Goal: Information Seeking & Learning: Check status

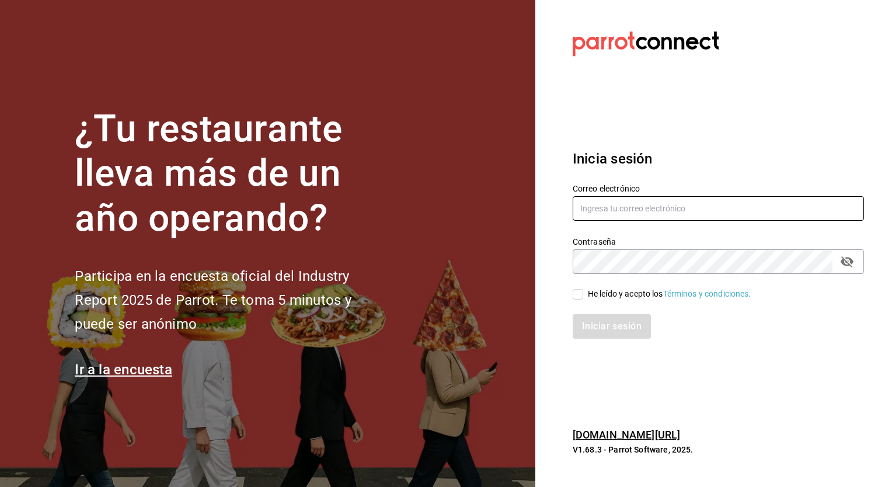
type input "[EMAIL_ADDRESS][DOMAIN_NAME]"
click at [570, 297] on div "He leído y acepto los Términos y condiciones." at bounding box center [711, 287] width 305 height 27
click at [573, 297] on input "He leído y acepto los Términos y condiciones." at bounding box center [578, 294] width 11 height 11
checkbox input "true"
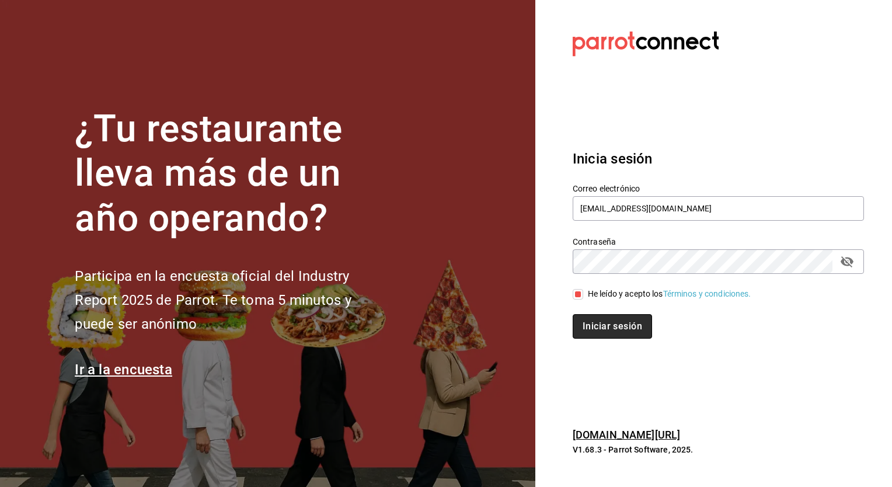
click at [607, 327] on button "Iniciar sesión" at bounding box center [612, 326] width 79 height 25
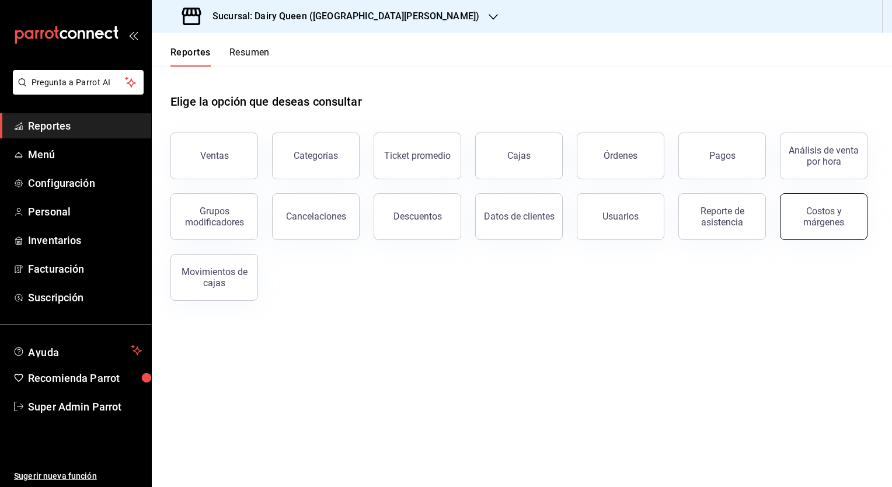
click at [829, 203] on button "Costos y márgenes" at bounding box center [824, 216] width 88 height 47
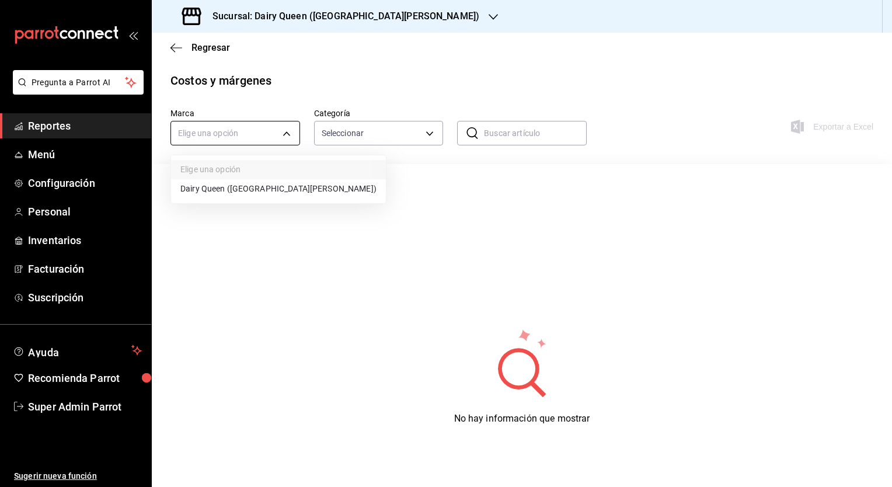
click at [204, 131] on body "Pregunta a Parrot AI Reportes Menú Configuración Personal Inventarios Facturaci…" at bounding box center [446, 243] width 892 height 487
click at [224, 195] on li "Dairy Queen ([GEOGRAPHIC_DATA][PERSON_NAME])" at bounding box center [278, 188] width 215 height 19
type input "d2163cea-2ef0-45cb-bd37-11a35bcd20b9"
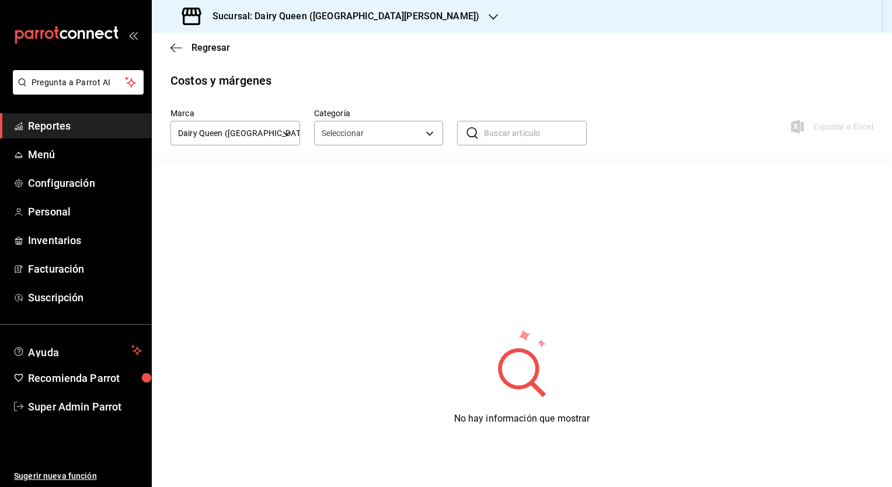
click at [378, 146] on div "Marca Dairy Queen (Galerias [PERSON_NAME][GEOGRAPHIC_DATA]) d2163cea-2ef0-45cb-…" at bounding box center [521, 348] width 703 height 481
click at [375, 141] on body "Pregunta a Parrot AI Reportes Menú Configuración Personal Inventarios Facturaci…" at bounding box center [446, 243] width 892 height 487
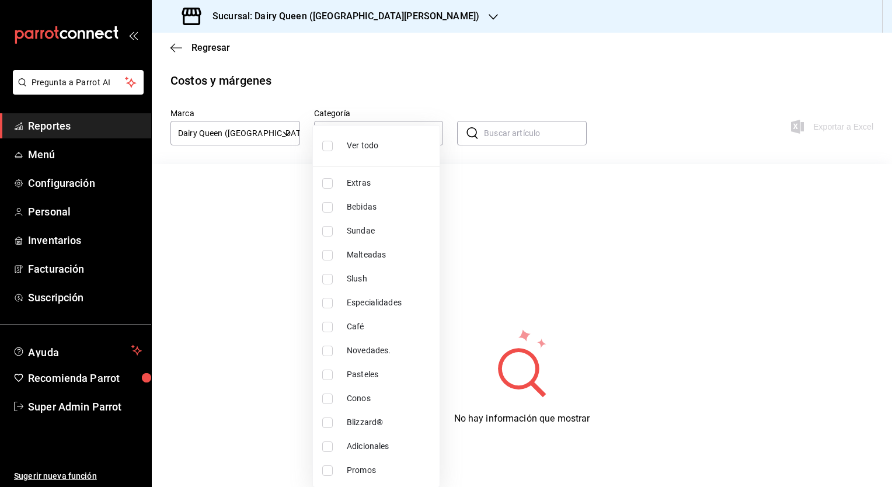
click at [328, 144] on input "checkbox" at bounding box center [327, 146] width 11 height 11
checkbox input "true"
type input "a18b8afe-1a8b-4f66-b10f-53da37e6459d,b8a259c0-50d3-41c9-804e-dce17f561372,df157…"
checkbox input "true"
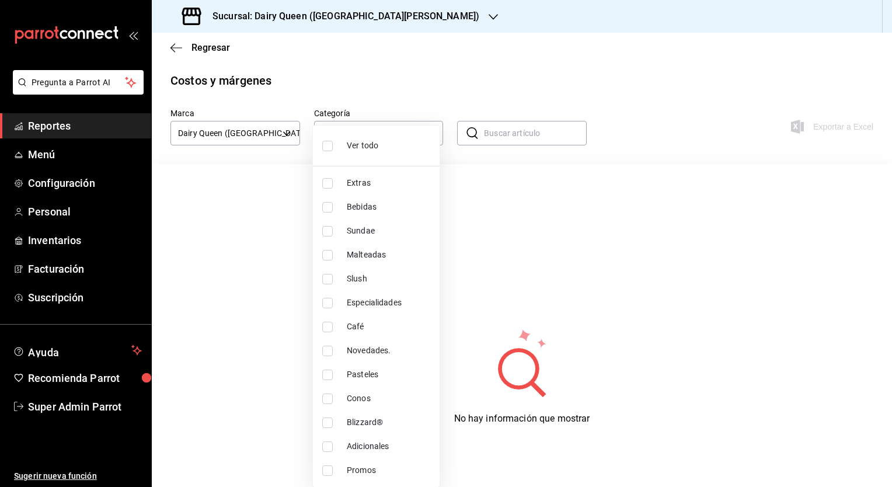
checkbox input "true"
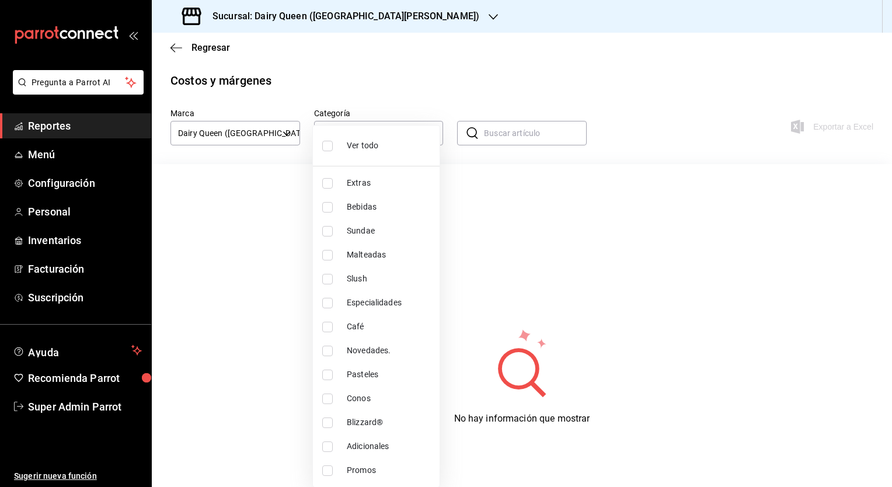
checkbox input "true"
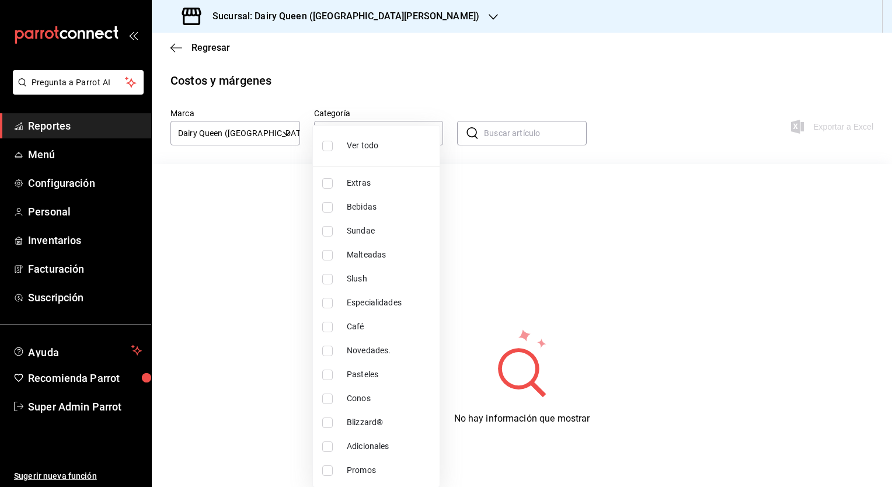
checkbox input "true"
click at [637, 124] on div at bounding box center [446, 243] width 892 height 487
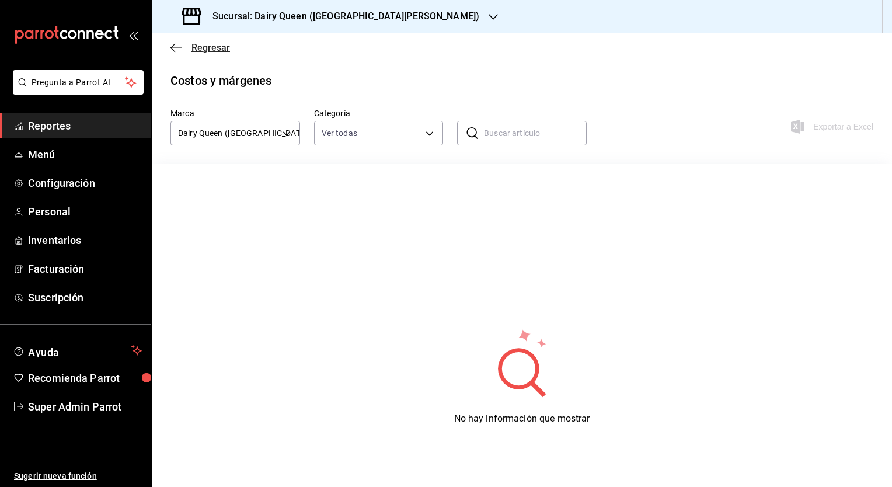
click at [170, 46] on icon "button" at bounding box center [176, 48] width 12 height 11
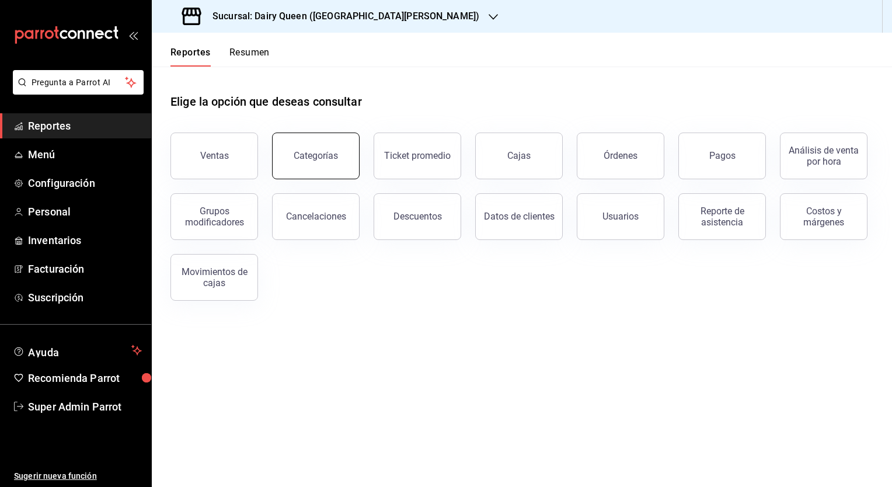
click at [333, 158] on div "Categorías" at bounding box center [316, 155] width 44 height 11
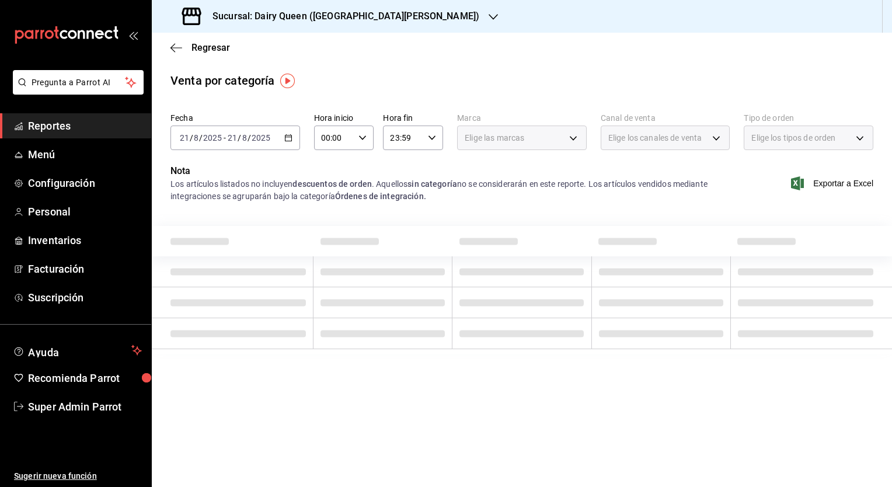
click at [287, 136] on icon "button" at bounding box center [288, 138] width 8 height 8
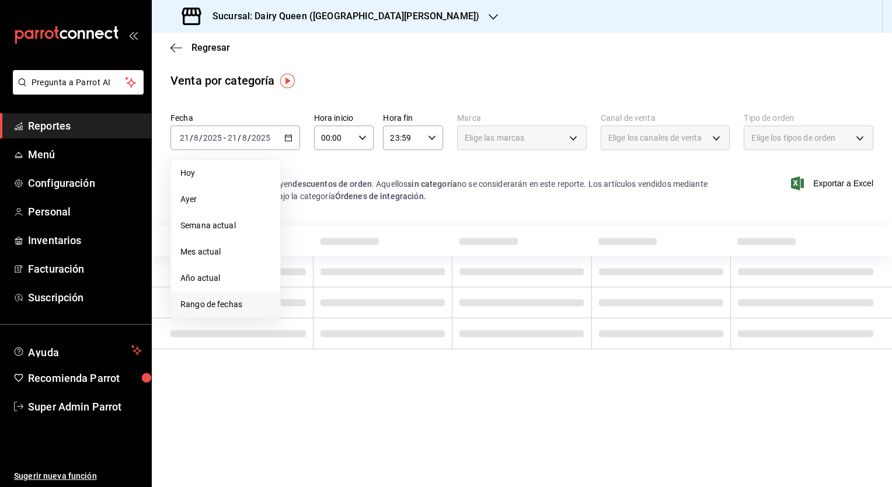
click at [229, 309] on span "Rango de fechas" at bounding box center [225, 304] width 90 height 12
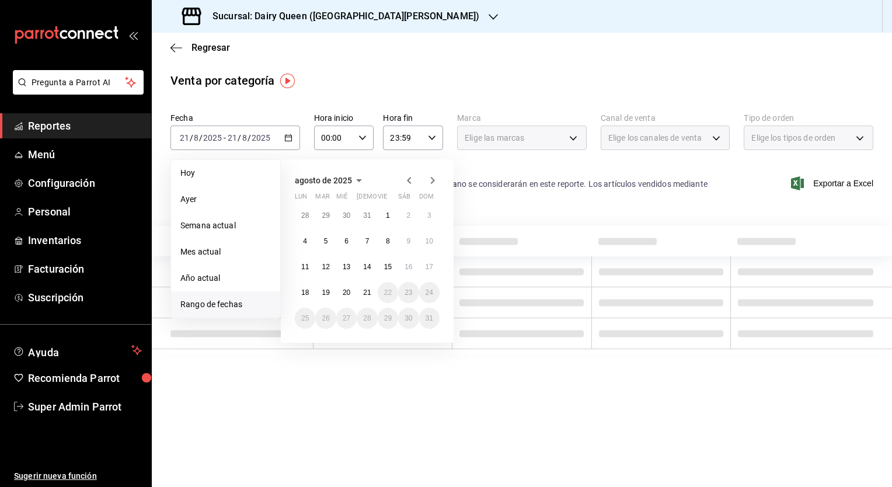
click at [339, 180] on span "agosto de 2025" at bounding box center [323, 180] width 57 height 9
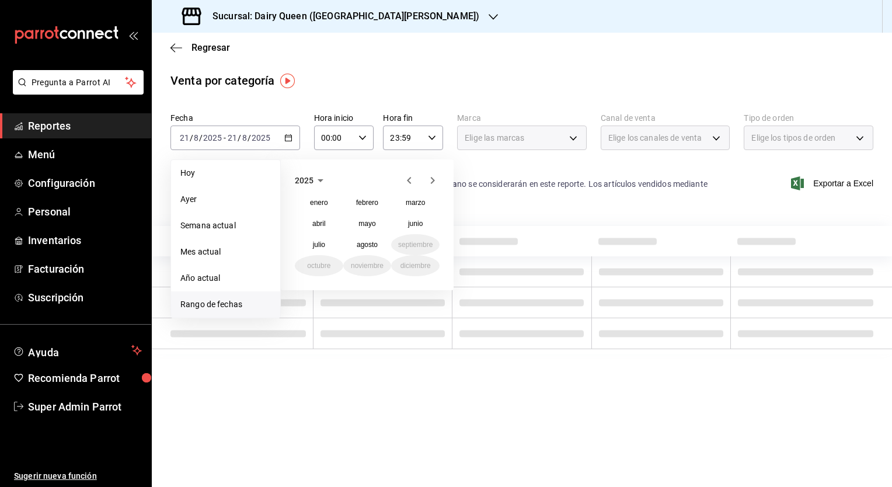
click at [409, 179] on icon "button" at bounding box center [409, 180] width 4 height 7
click at [626, 239] on span at bounding box center [627, 241] width 58 height 7
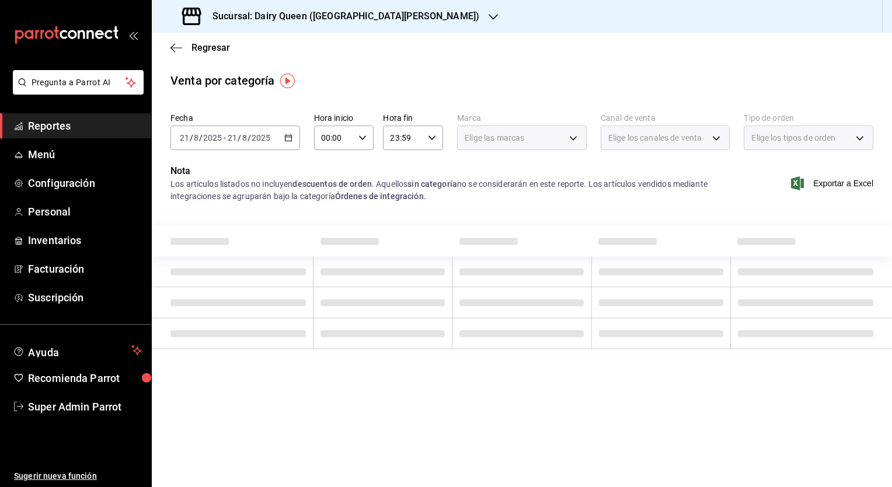
click at [296, 133] on div "[DATE] [DATE] - [DATE] [DATE]" at bounding box center [235, 137] width 130 height 25
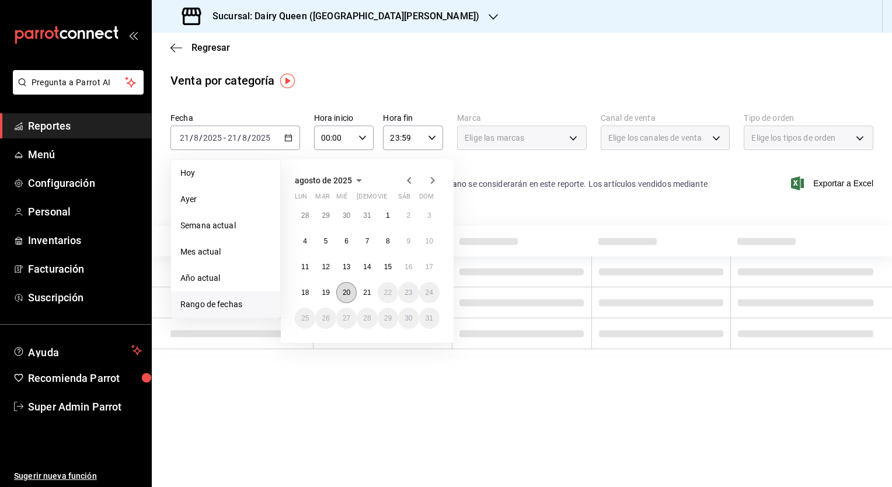
click at [348, 292] on abbr "20" at bounding box center [347, 292] width 8 height 8
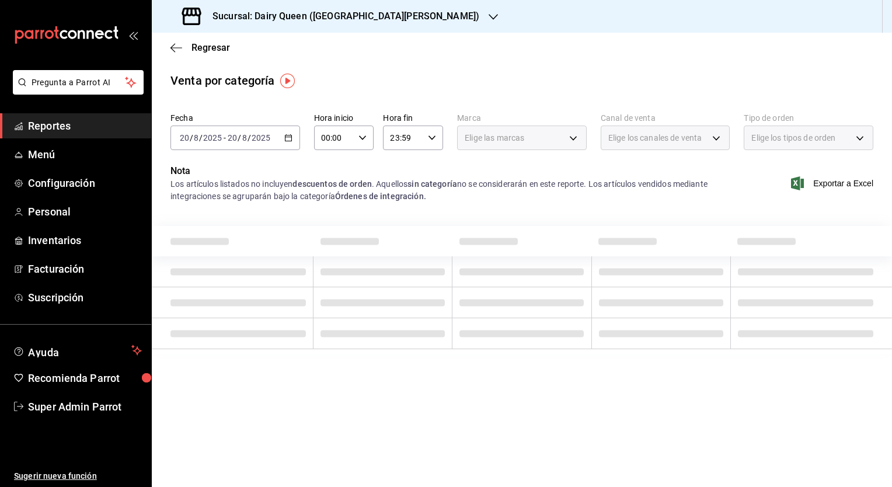
click at [484, 230] on th at bounding box center [521, 241] width 139 height 30
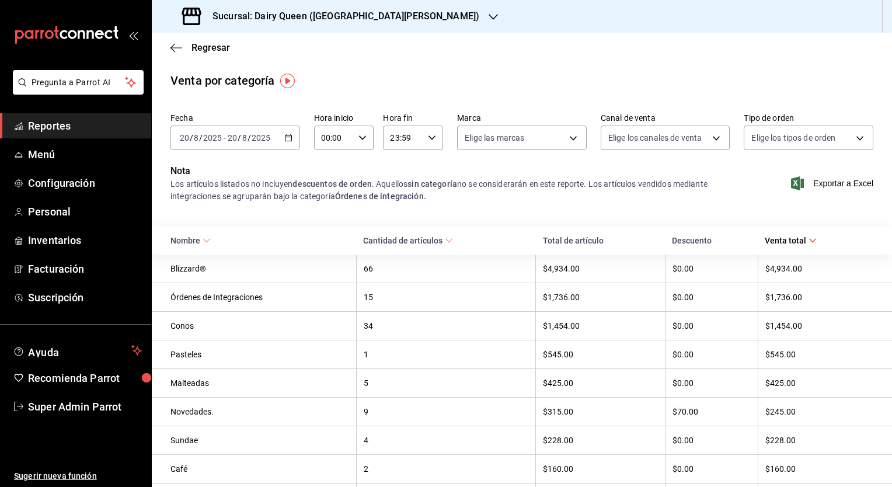
click at [448, 241] on icon at bounding box center [449, 240] width 8 height 8
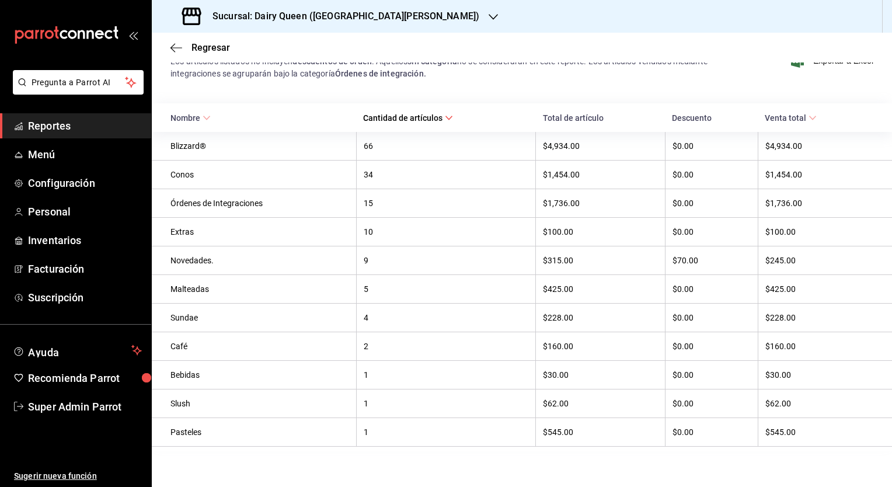
scroll to position [128, 0]
click at [381, 142] on div "66" at bounding box center [446, 143] width 165 height 9
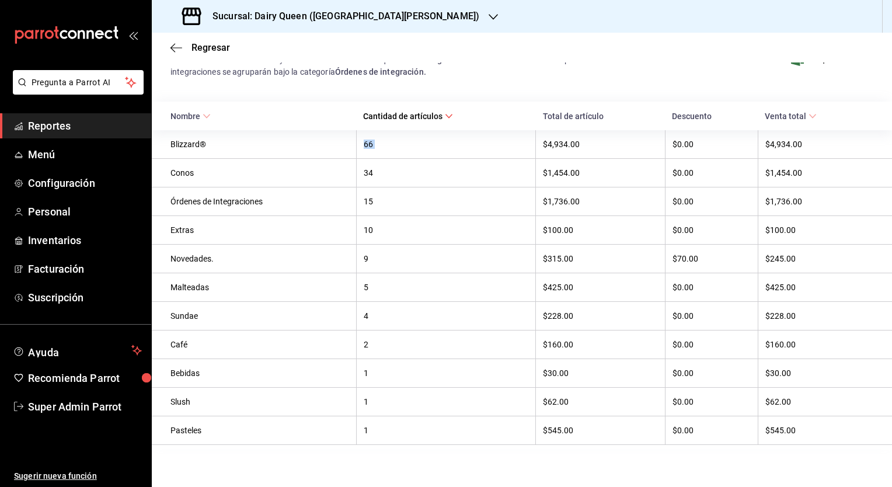
click at [381, 142] on div "66" at bounding box center [446, 143] width 165 height 9
click at [369, 143] on div "66" at bounding box center [446, 143] width 165 height 9
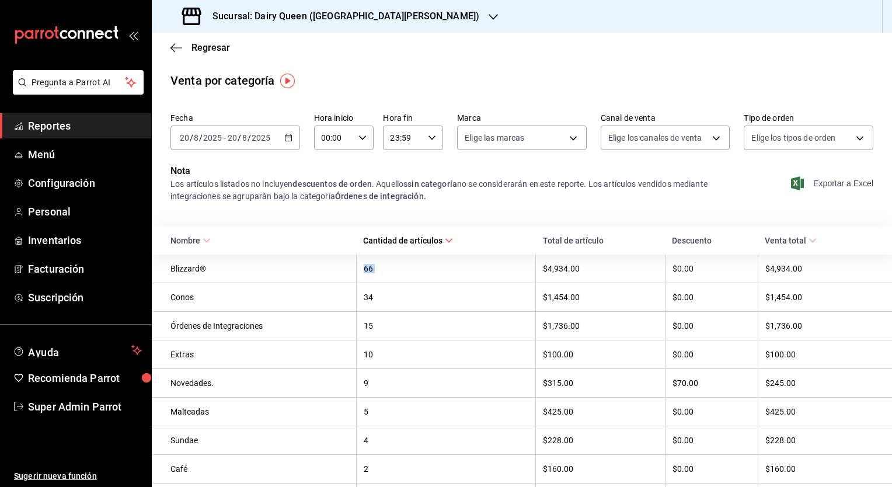
click at [793, 180] on icon "button" at bounding box center [797, 183] width 13 height 14
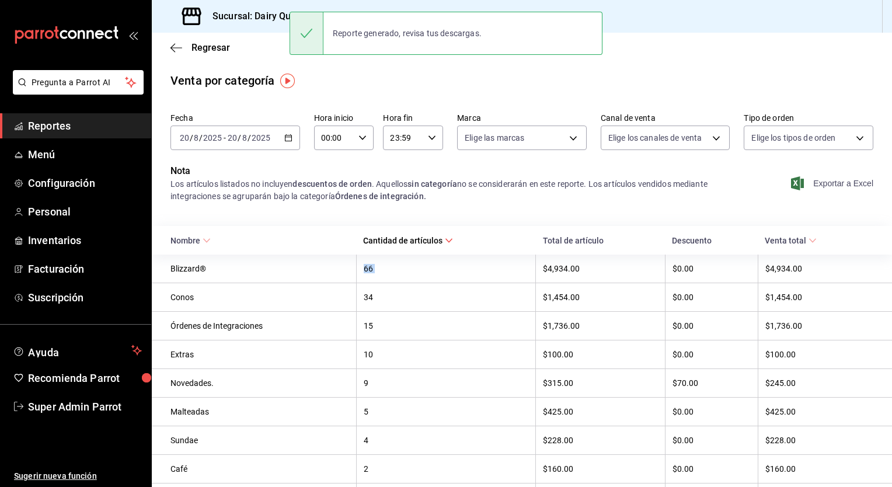
click at [354, 207] on div "Nota Los artículos listados no incluyen descuentos de orden . Aquellos sin cate…" at bounding box center [522, 190] width 740 height 53
click at [362, 190] on div "Los artículos listados no incluyen descuentos de orden . Aquellos sin categoría…" at bounding box center [449, 190] width 559 height 25
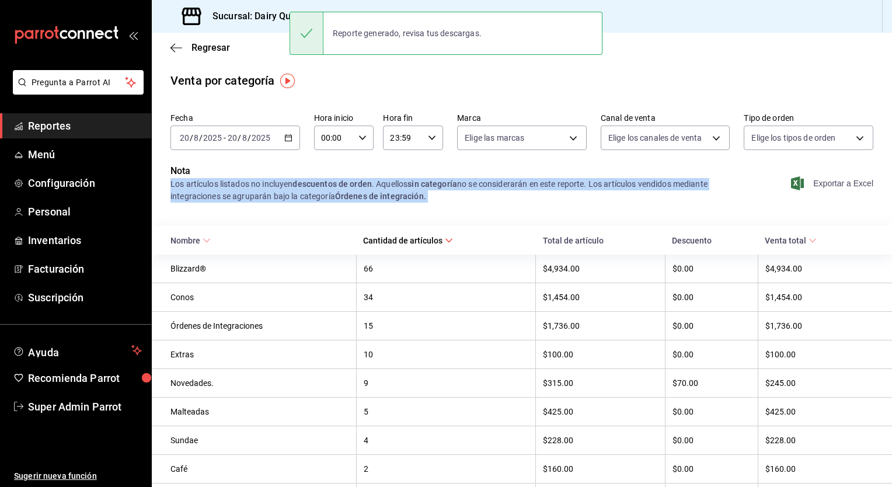
click at [362, 190] on div "Los artículos listados no incluyen descuentos de orden . Aquellos sin categoría…" at bounding box center [449, 190] width 559 height 25
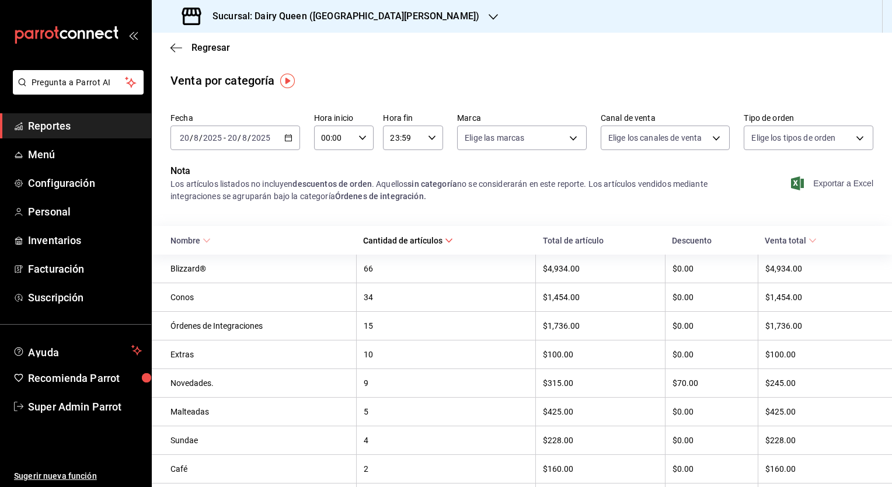
click at [372, 272] on div "66" at bounding box center [446, 268] width 165 height 9
